Goal: Obtain resource: Download file/media

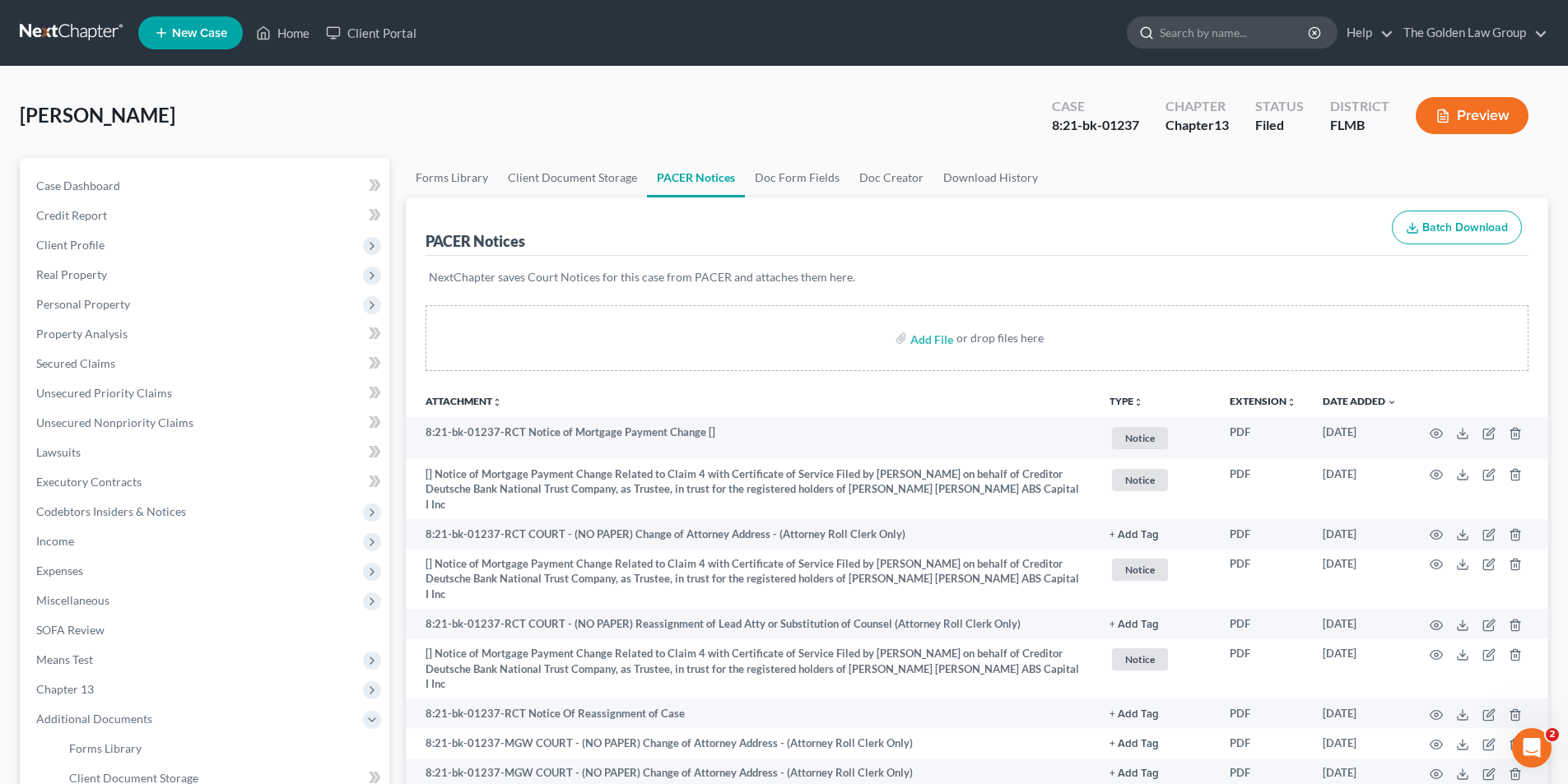
click at [1251, 27] on input "search" at bounding box center [1235, 33] width 151 height 31
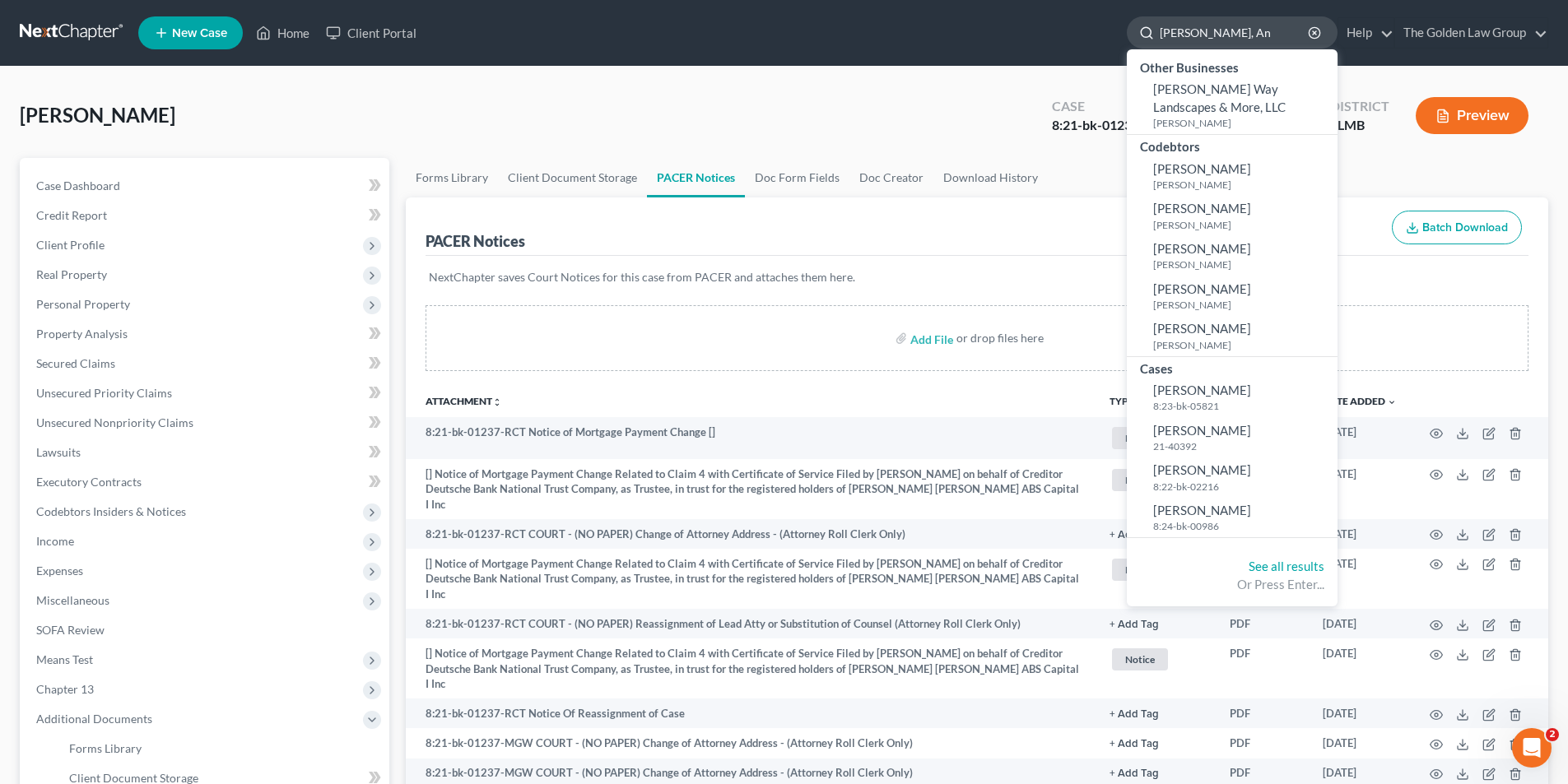
type input "[PERSON_NAME]"
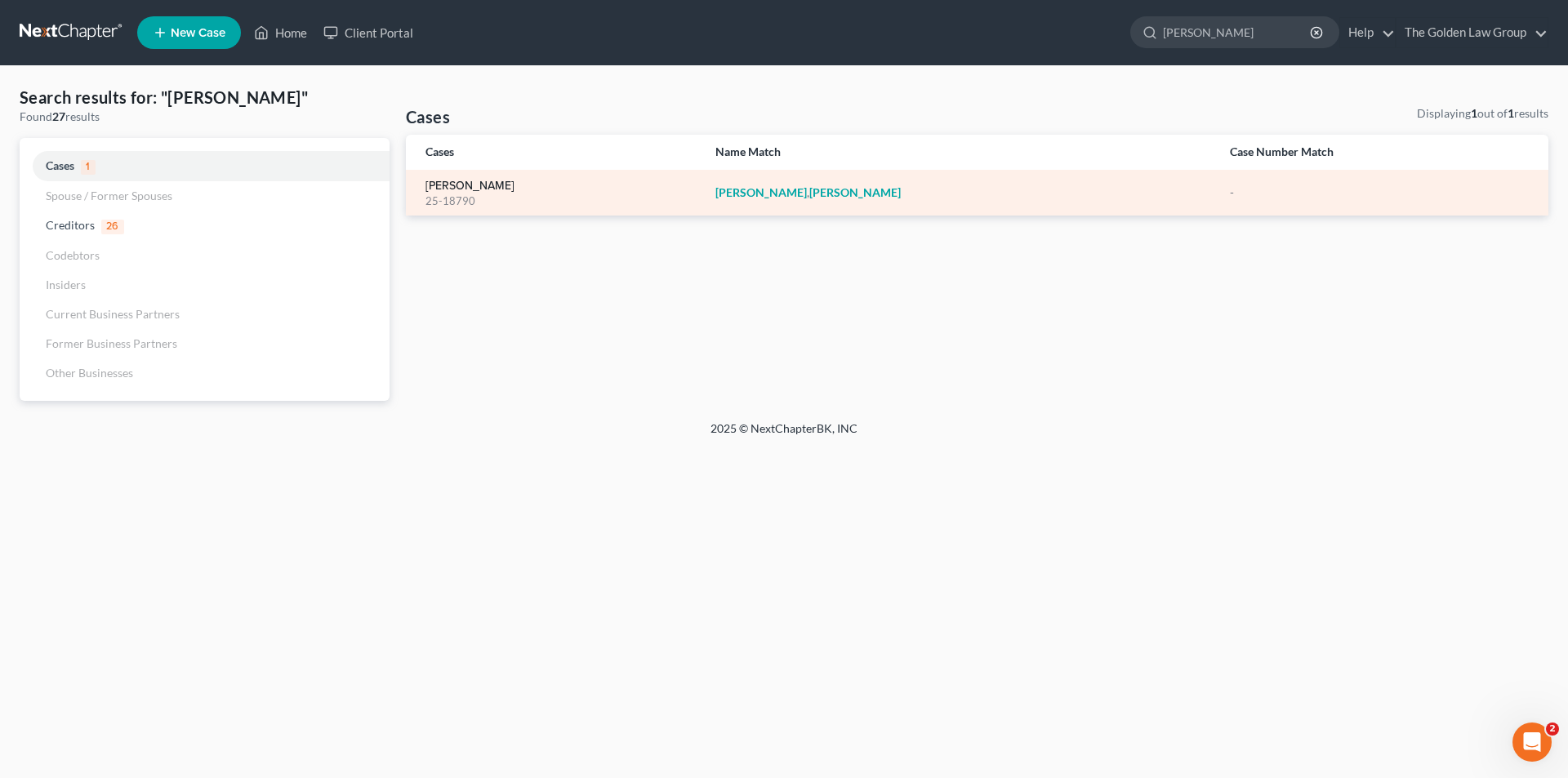
click at [455, 182] on link "[PERSON_NAME]" at bounding box center [470, 186] width 89 height 11
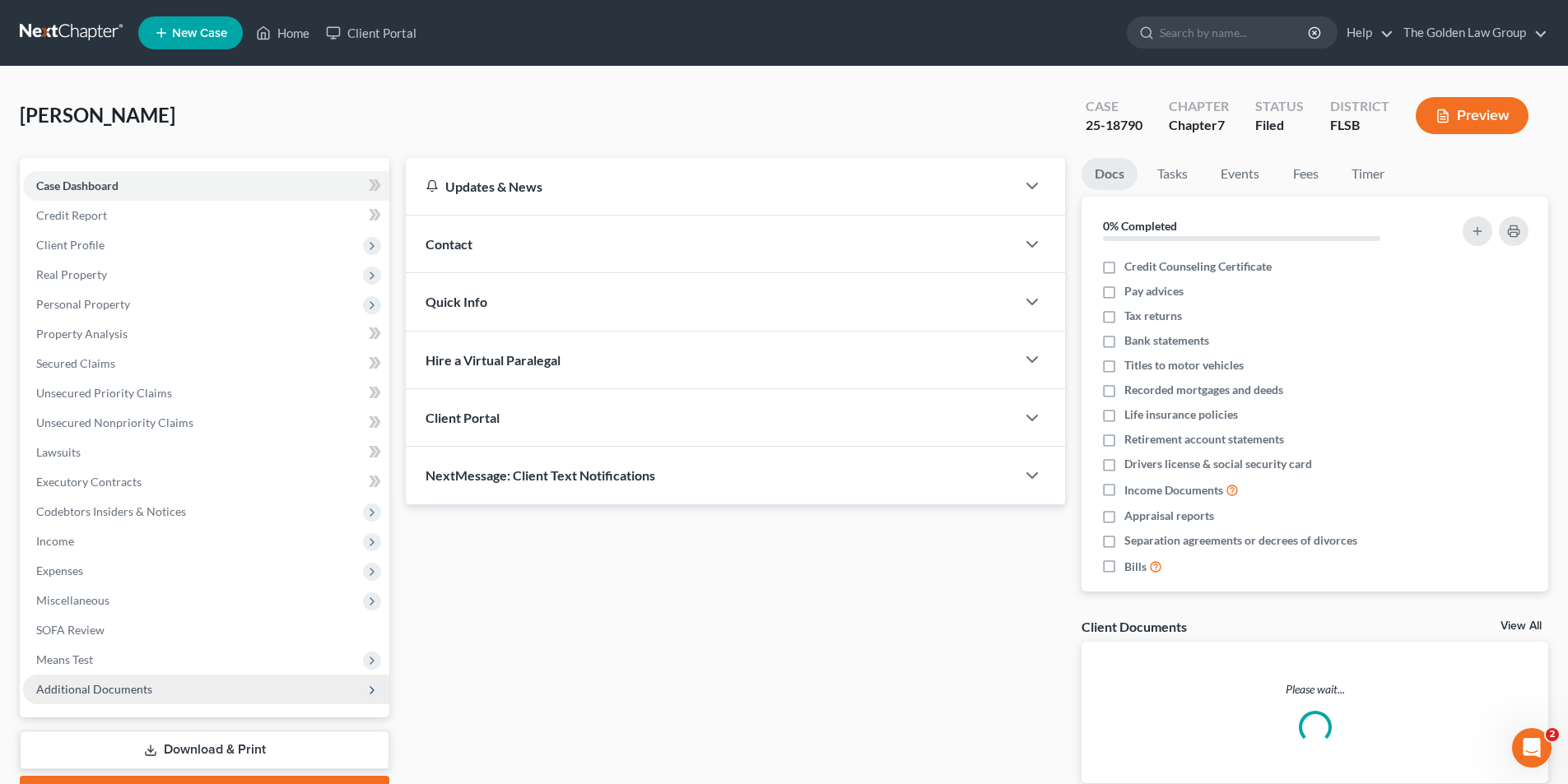
click at [109, 691] on span "Additional Documents" at bounding box center [94, 689] width 116 height 14
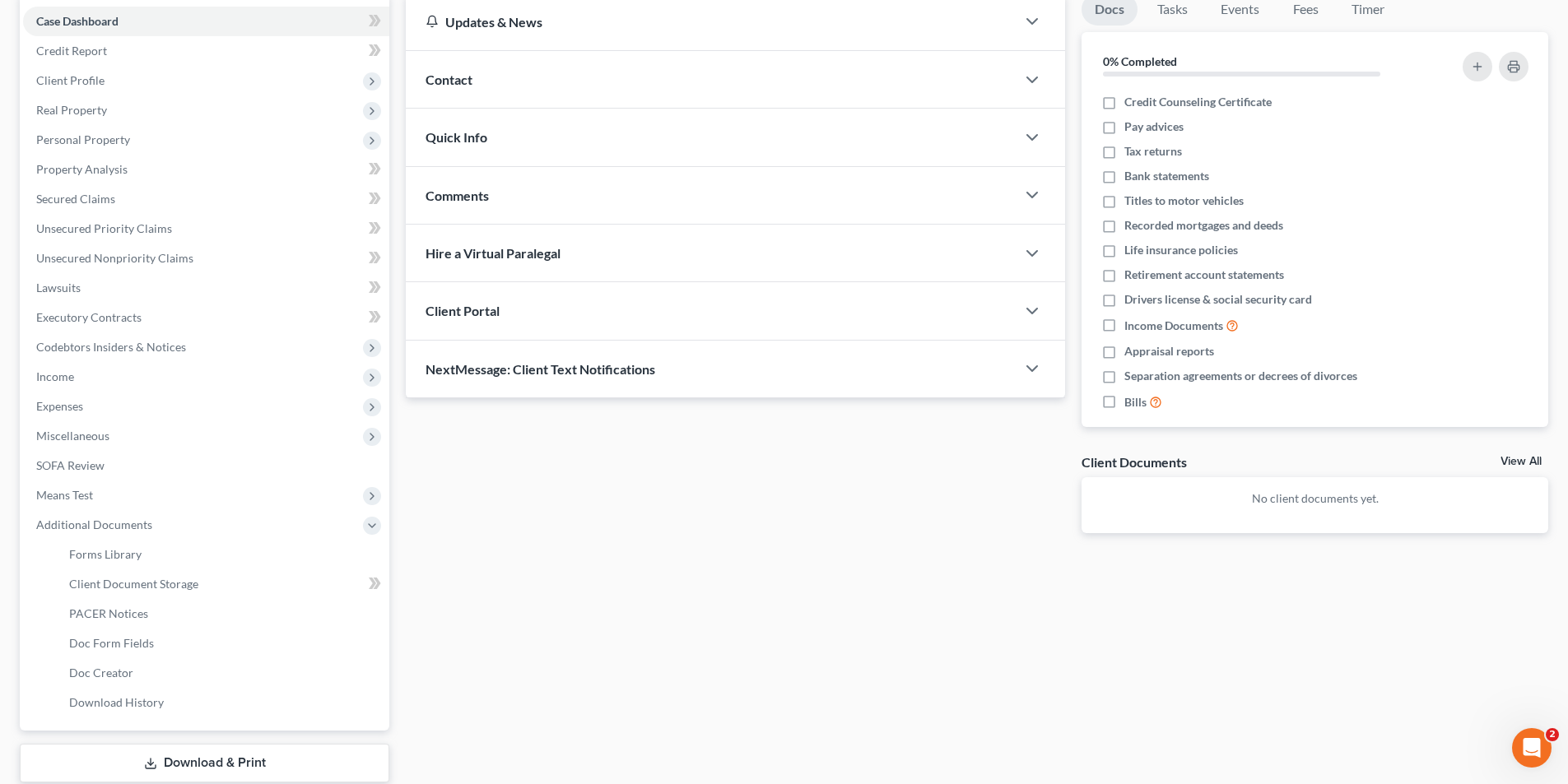
scroll to position [247, 0]
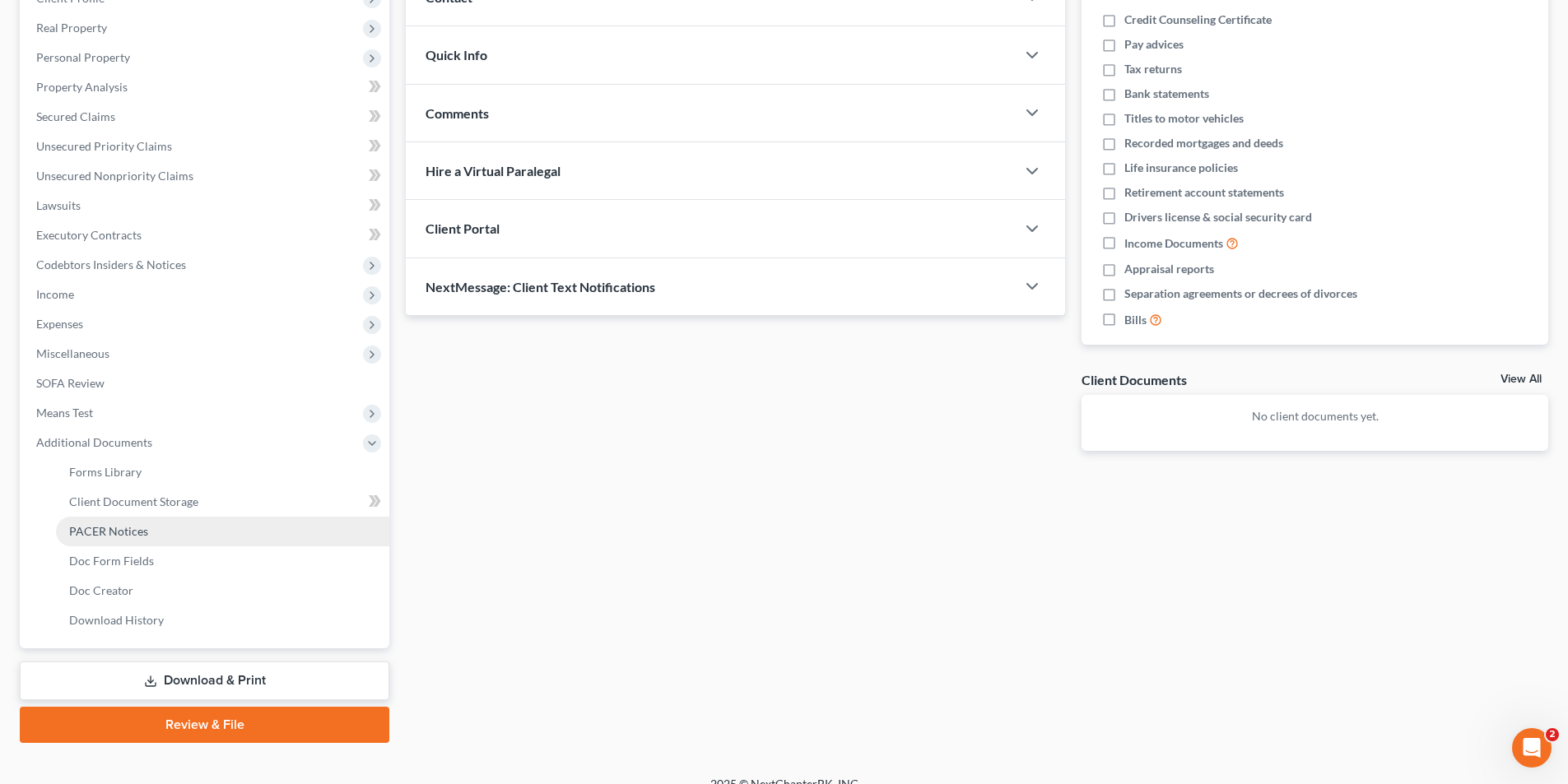
click at [111, 528] on span "PACER Notices" at bounding box center [109, 531] width 79 height 14
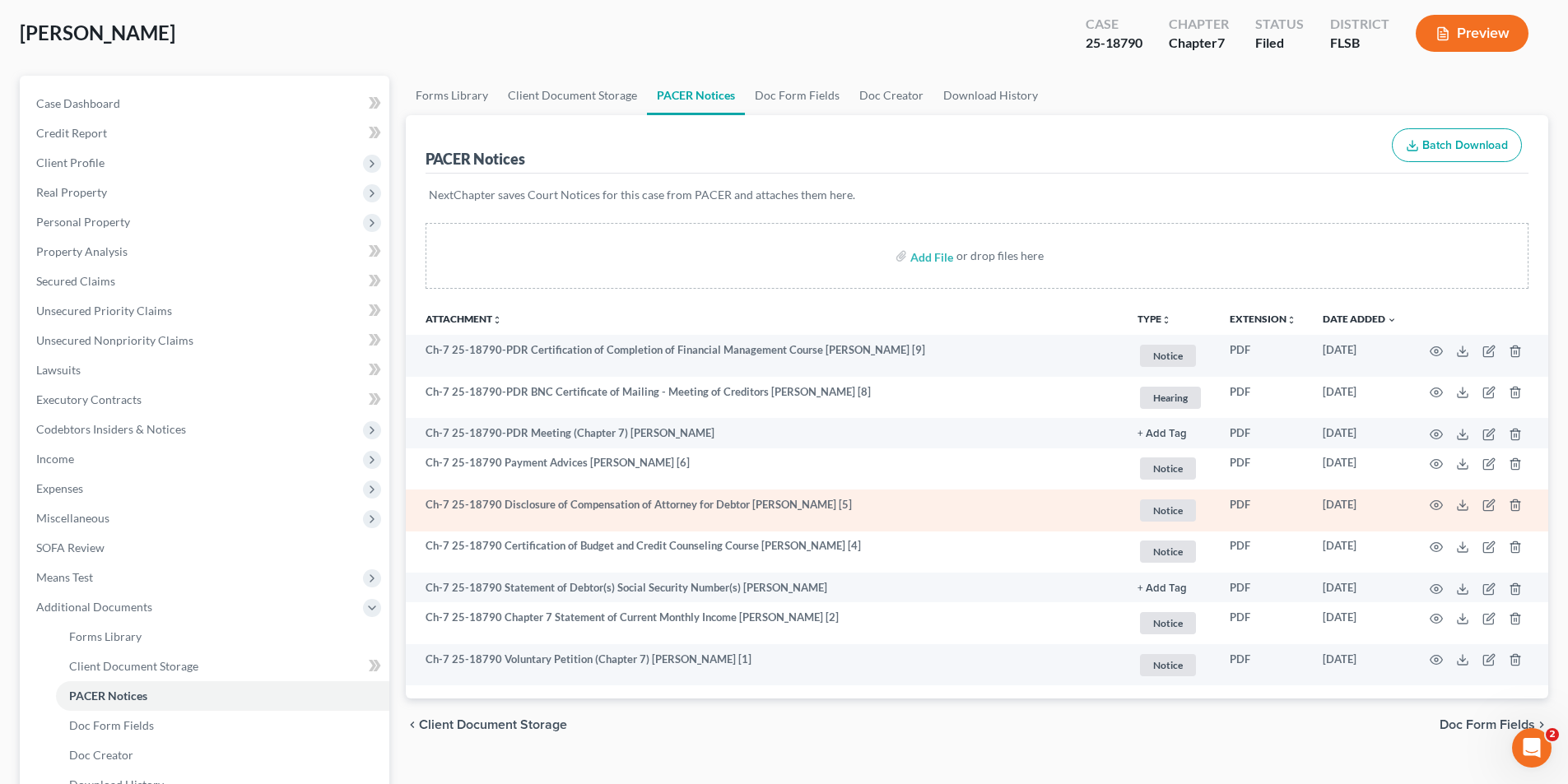
scroll to position [164, 0]
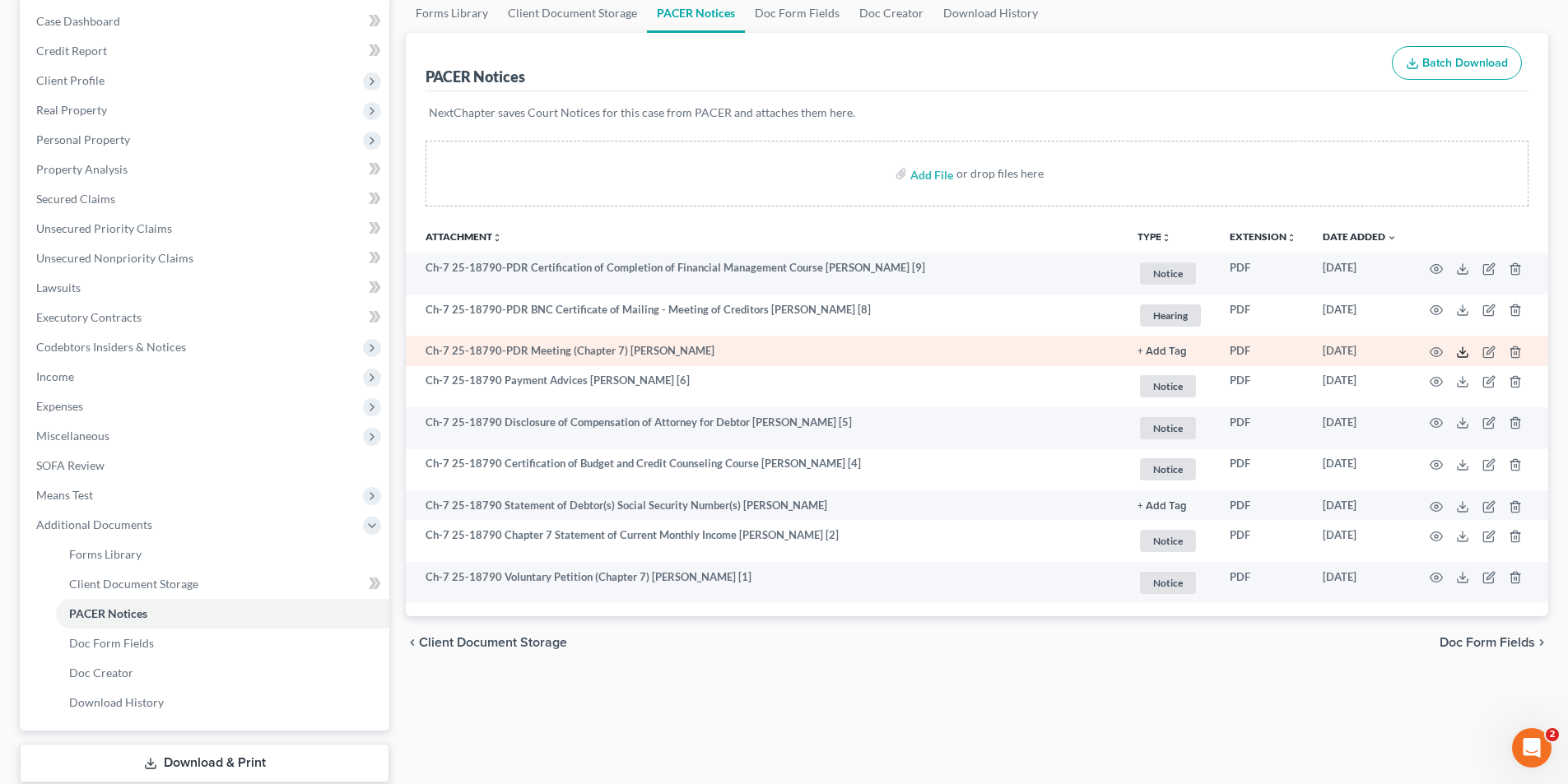
click at [1460, 351] on polyline at bounding box center [1463, 352] width 6 height 3
click at [1462, 351] on line at bounding box center [1462, 350] width 0 height 7
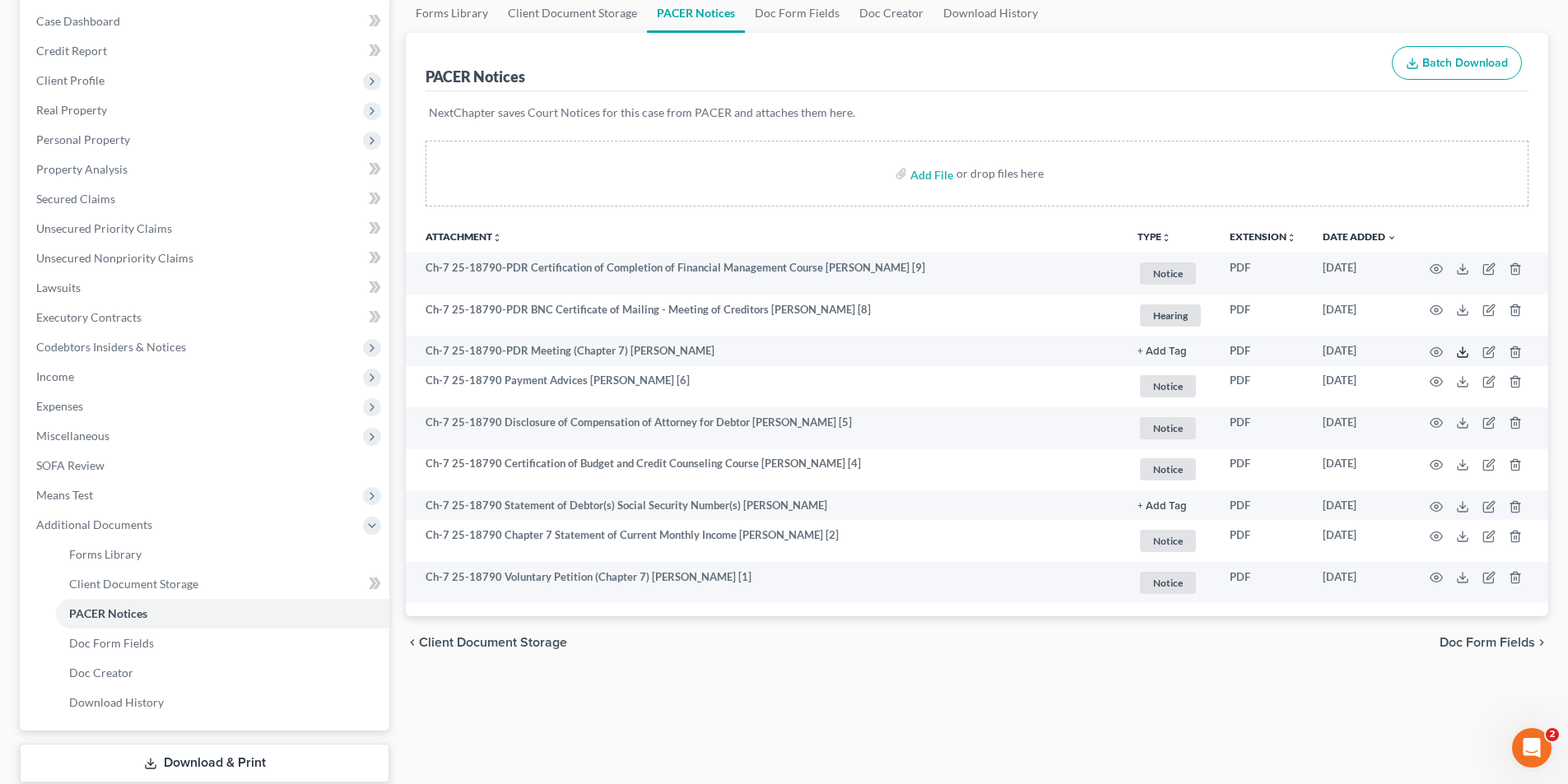
scroll to position [0, 0]
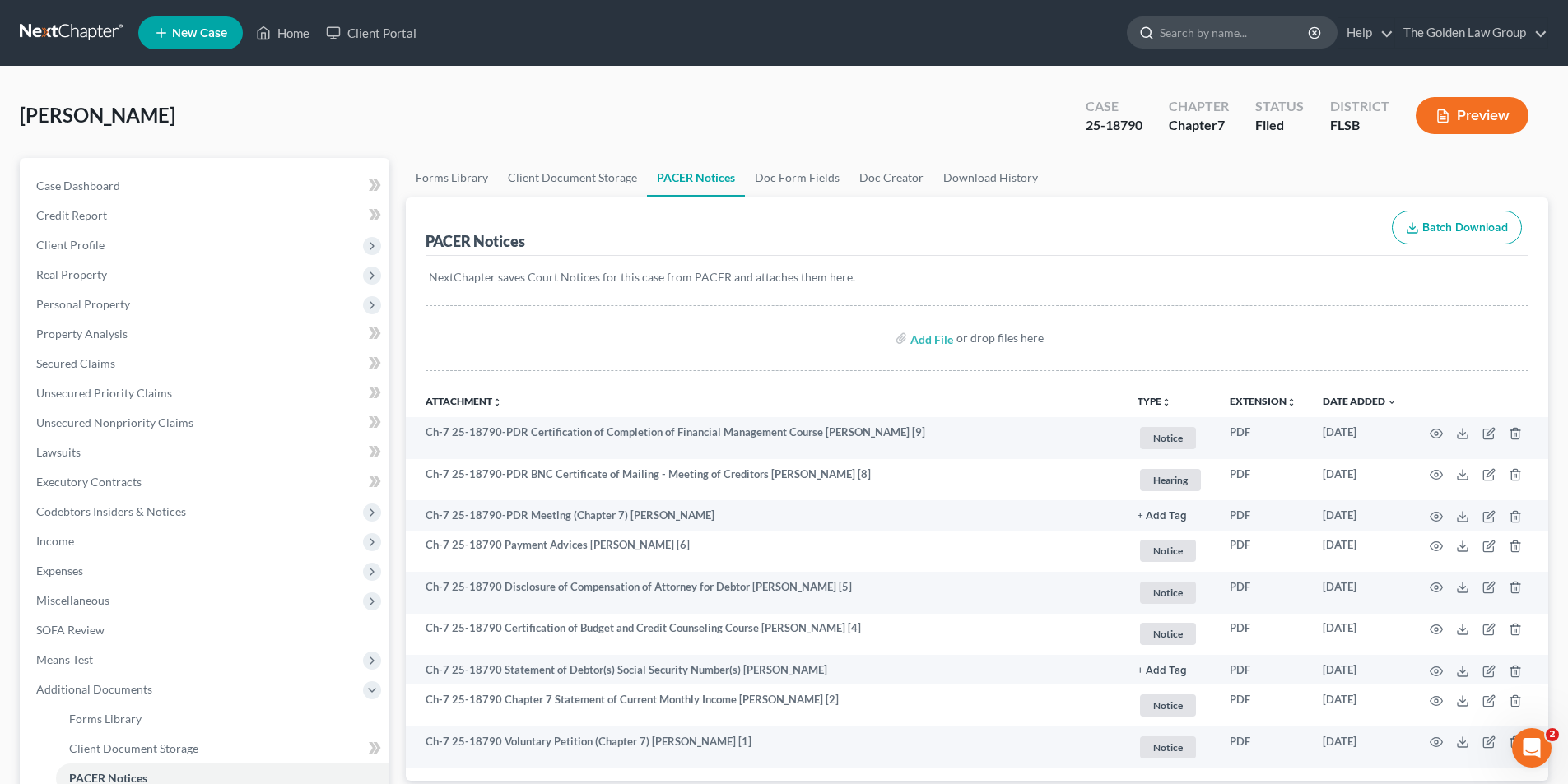
click at [1193, 37] on input "search" at bounding box center [1235, 33] width 151 height 31
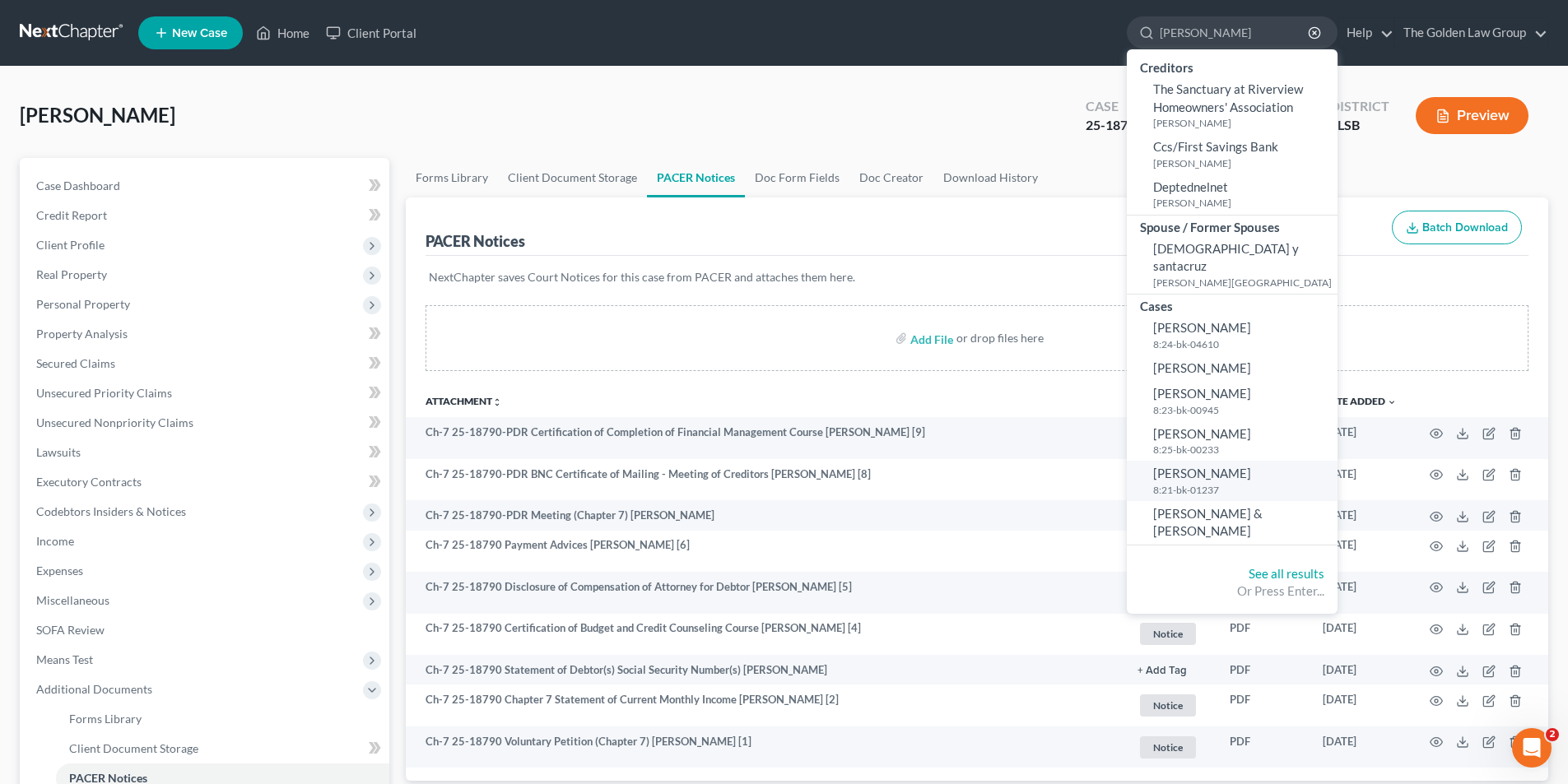
type input "[PERSON_NAME]"
click at [1193, 466] on span "[PERSON_NAME]" at bounding box center [1202, 472] width 98 height 14
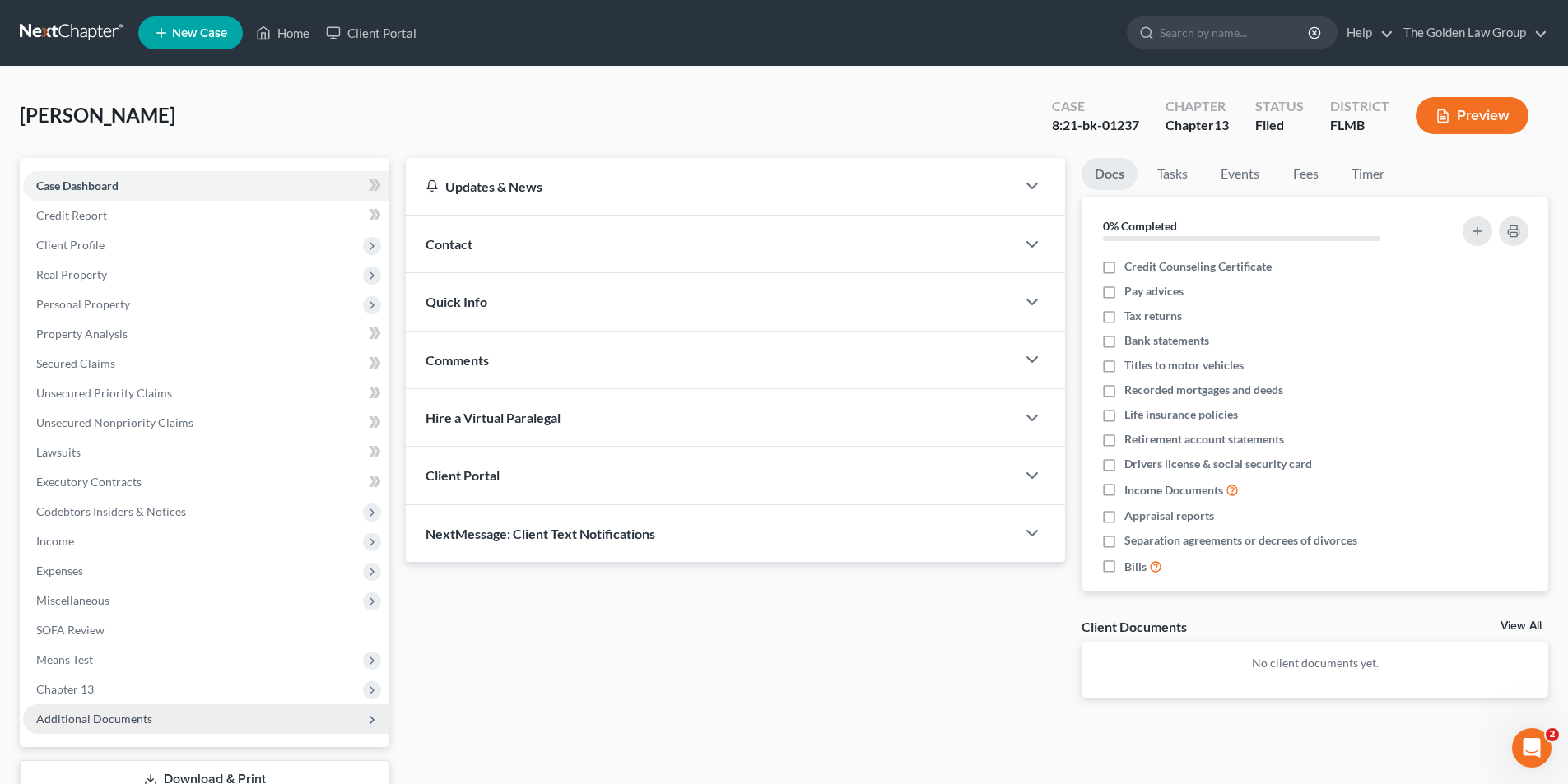
click at [99, 717] on span "Additional Documents" at bounding box center [94, 719] width 116 height 14
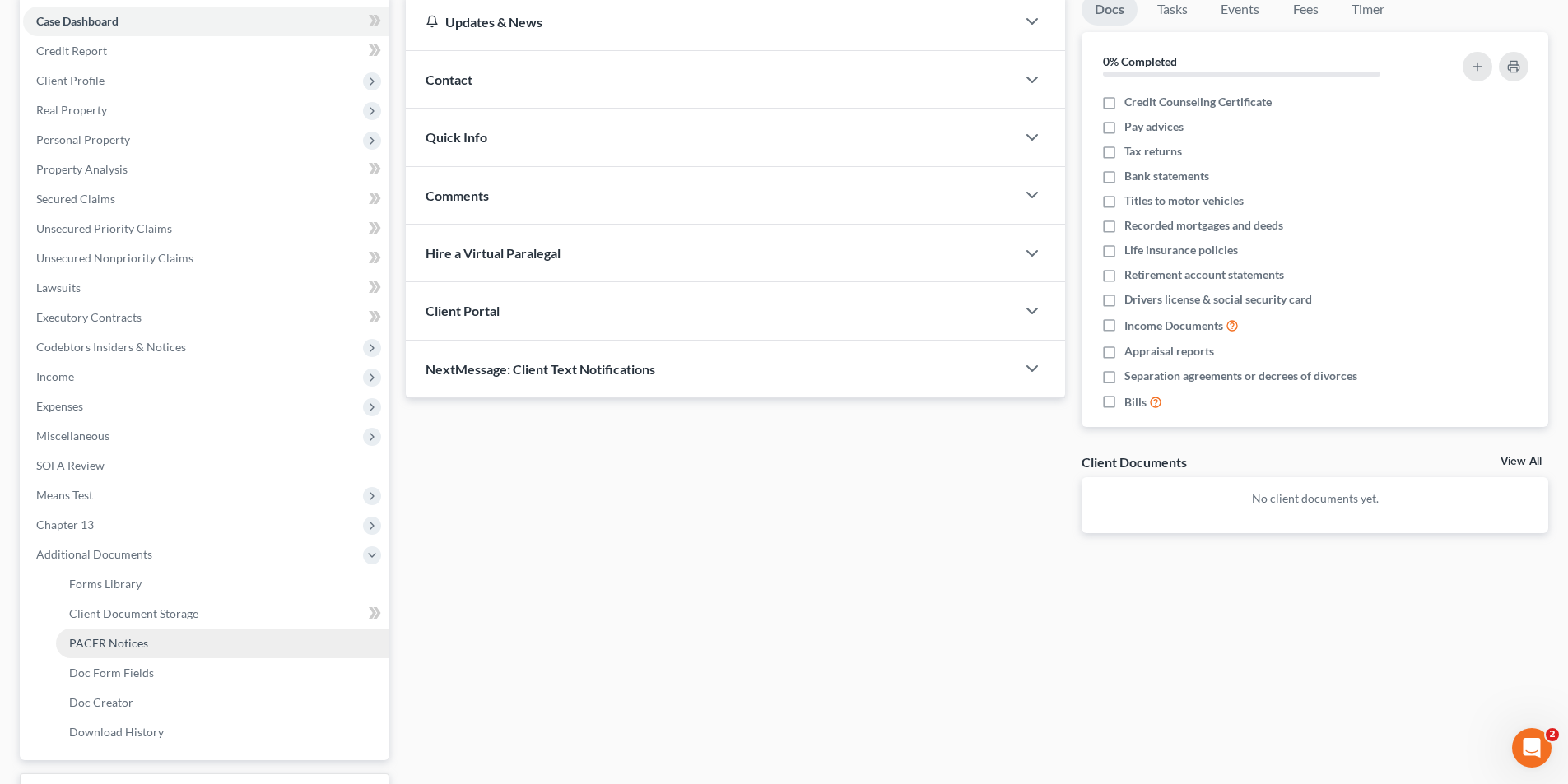
click at [123, 641] on span "PACER Notices" at bounding box center [109, 643] width 79 height 14
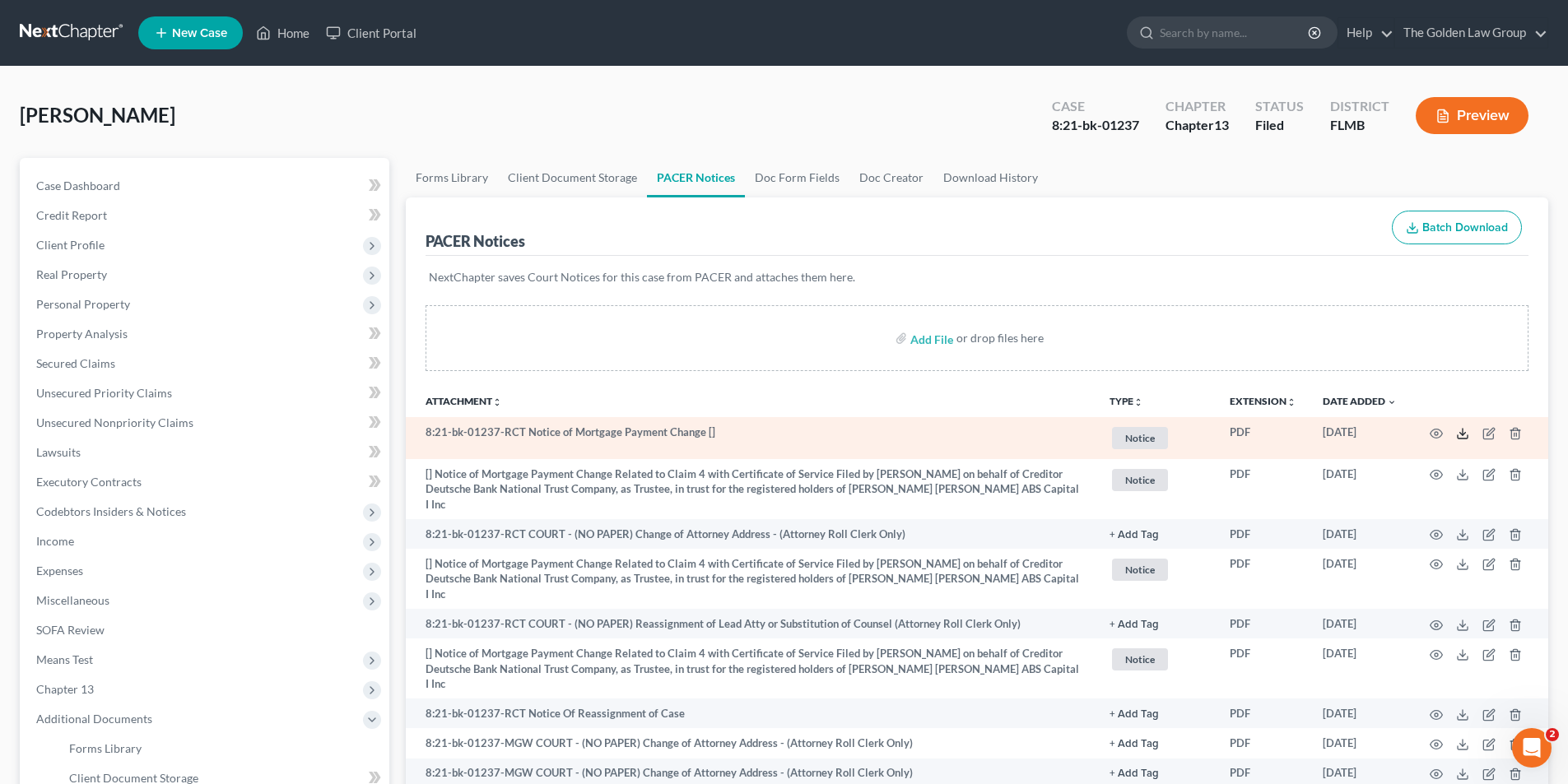
click at [1460, 433] on polyline at bounding box center [1463, 433] width 6 height 3
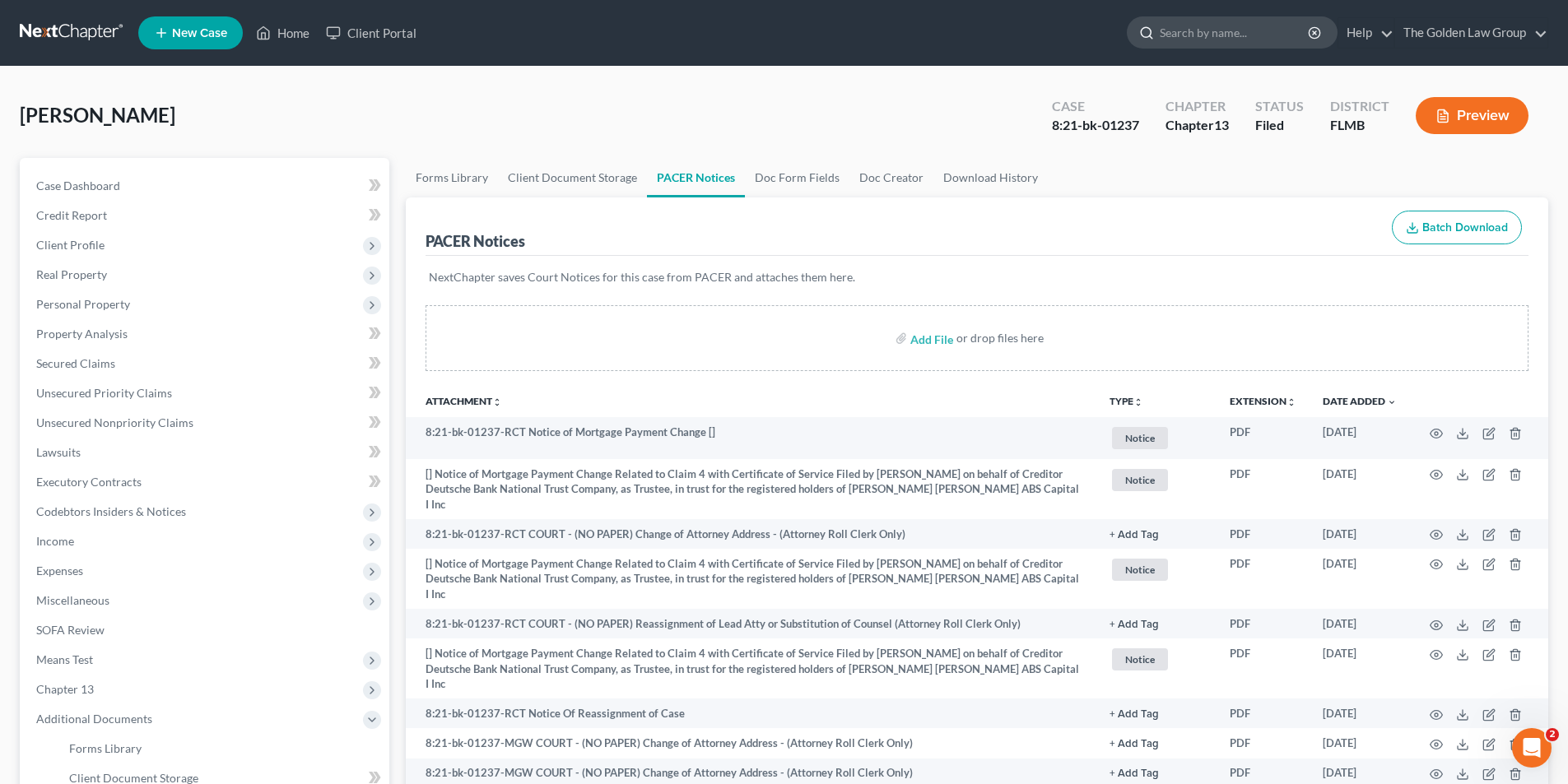
click at [1207, 29] on input "search" at bounding box center [1235, 33] width 151 height 31
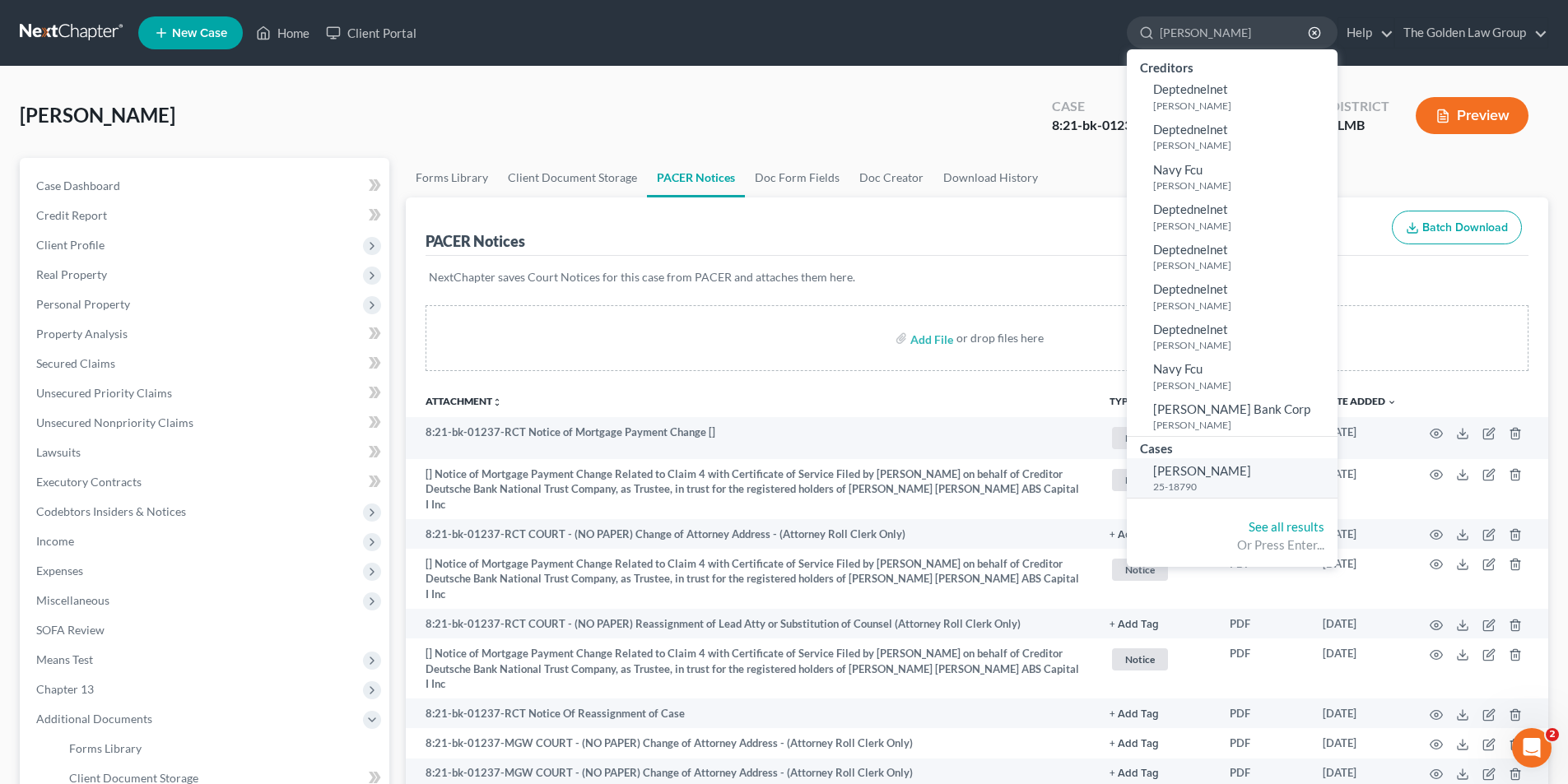
type input "[PERSON_NAME]"
click at [1205, 471] on span "[PERSON_NAME]" at bounding box center [1202, 470] width 98 height 14
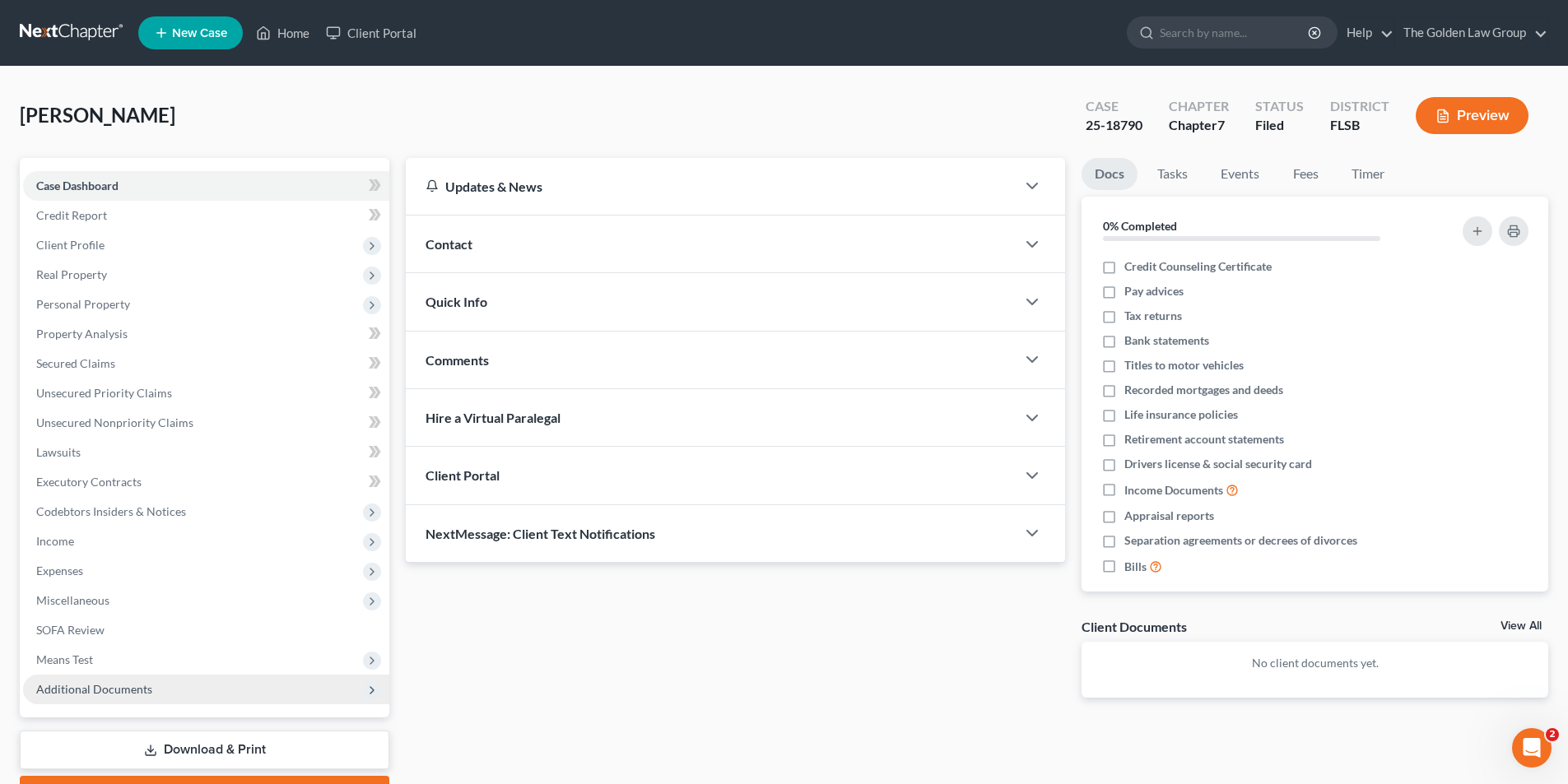
click at [120, 693] on span "Additional Documents" at bounding box center [94, 689] width 116 height 14
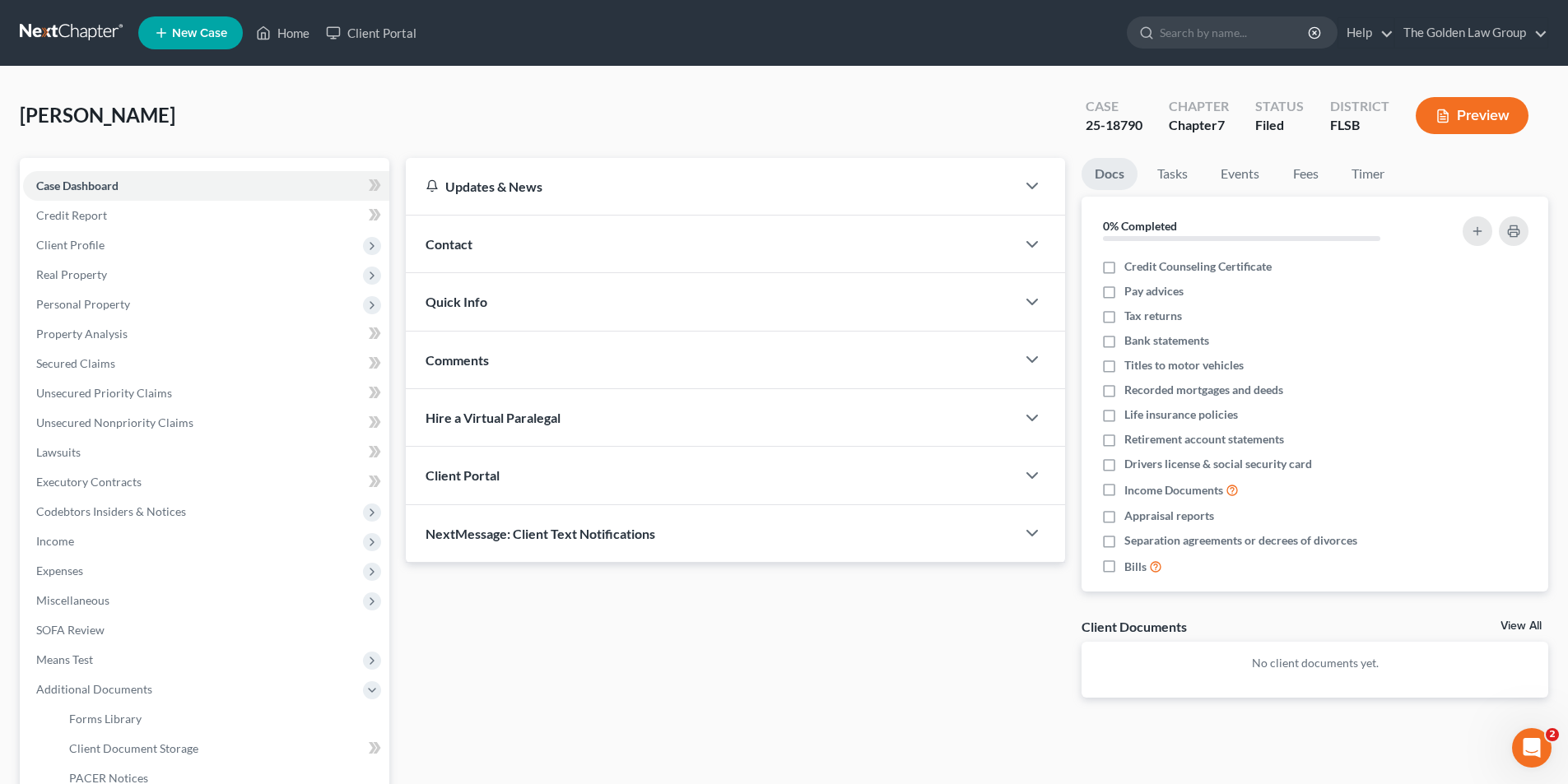
scroll to position [83, 0]
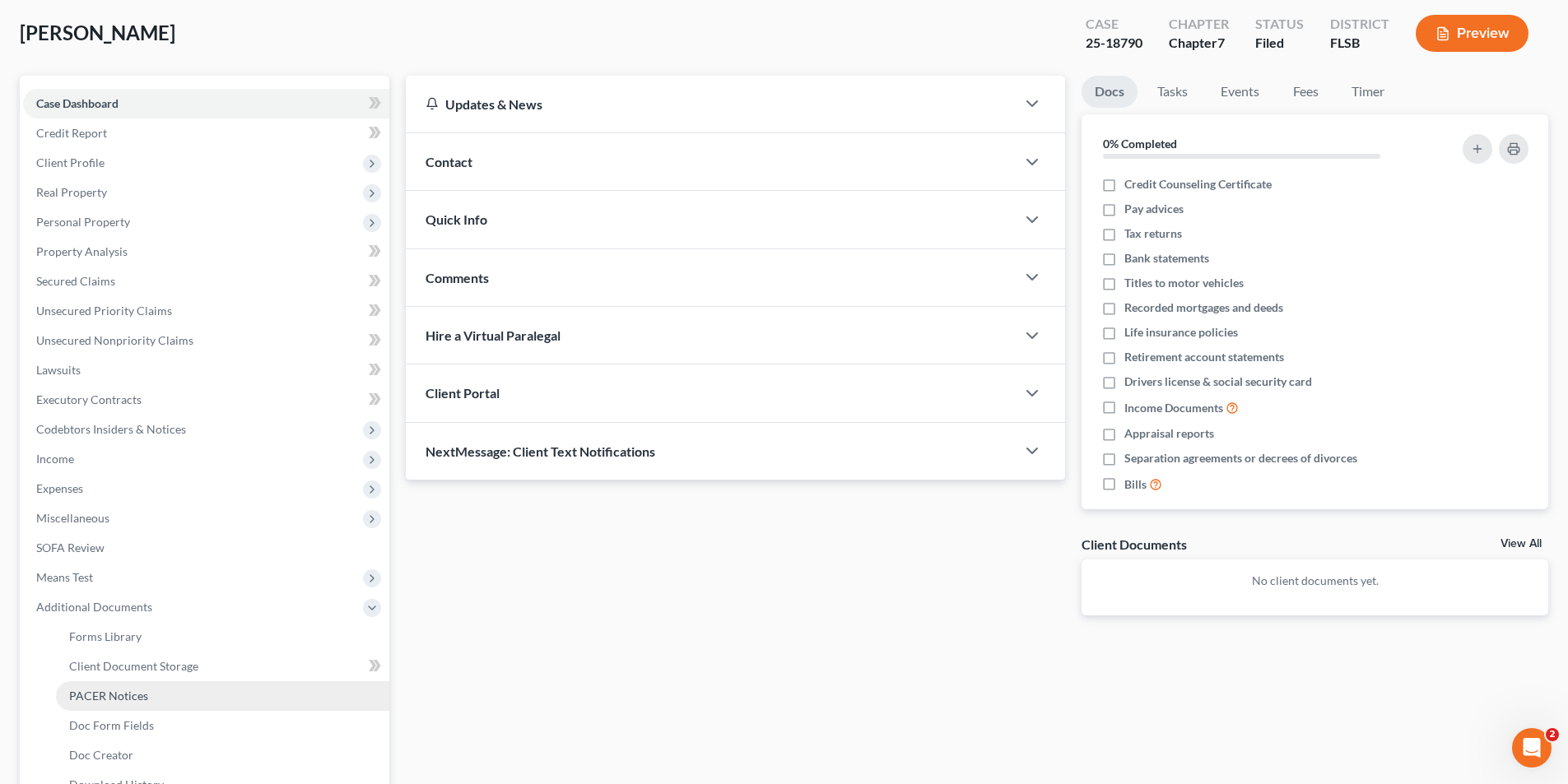
click at [109, 693] on span "PACER Notices" at bounding box center [109, 695] width 79 height 14
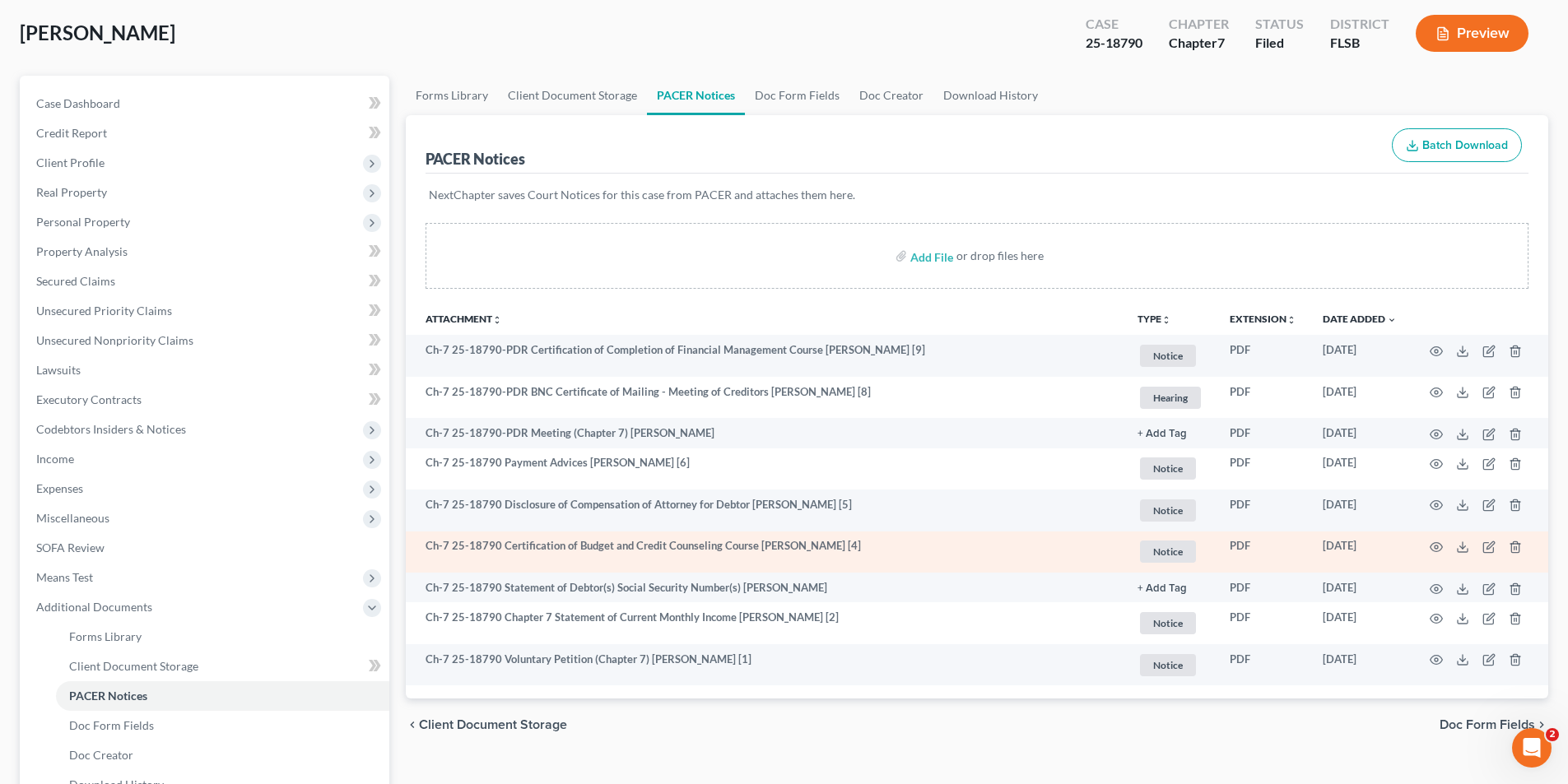
scroll to position [164, 0]
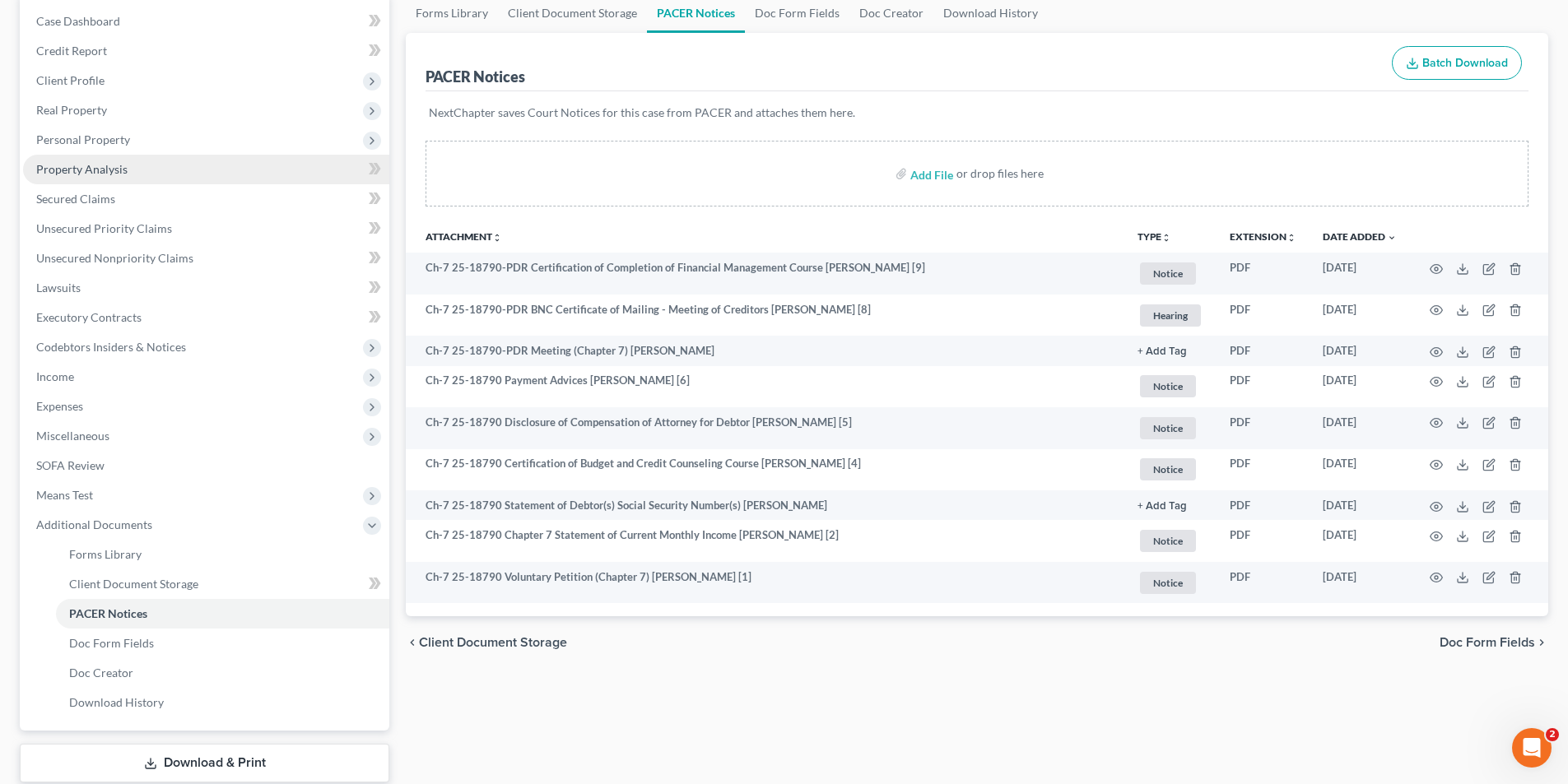
click at [100, 171] on span "Property Analysis" at bounding box center [82, 169] width 91 height 14
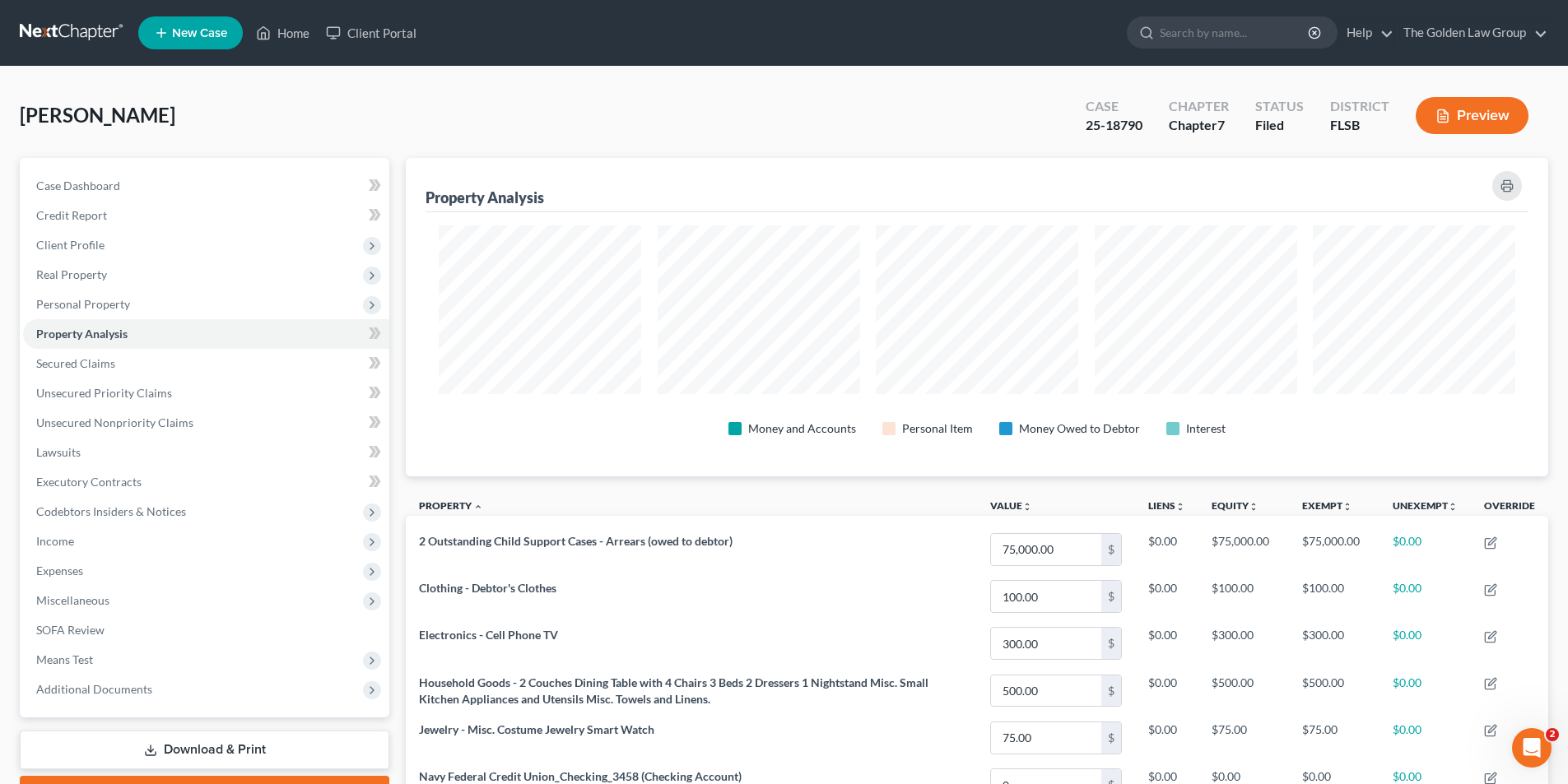
click at [1447, 116] on icon "button" at bounding box center [1443, 116] width 10 height 13
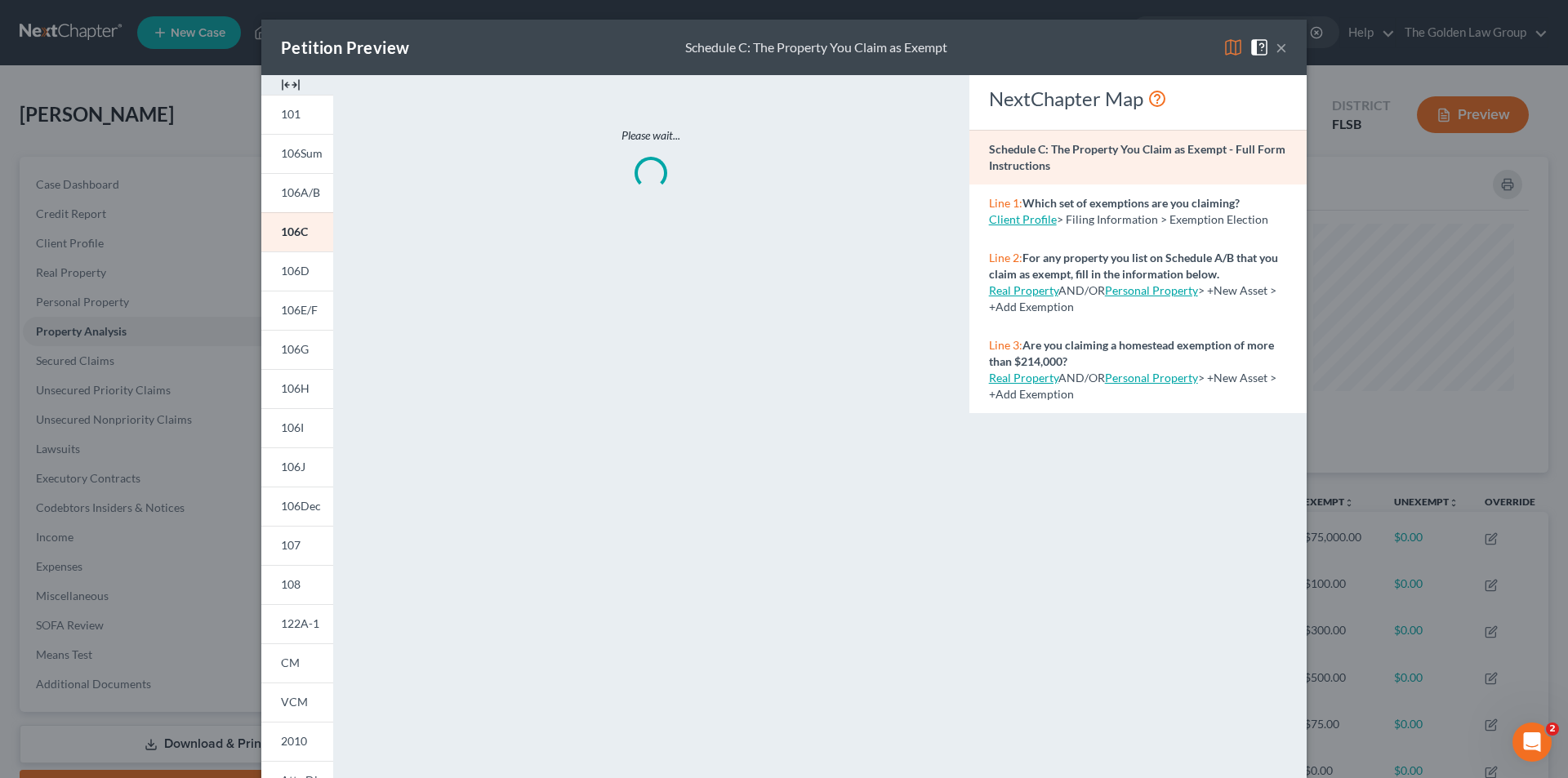
scroll to position [317, 1142]
click at [287, 624] on span "122A-1" at bounding box center [300, 623] width 38 height 14
